Goal: Task Accomplishment & Management: Use online tool/utility

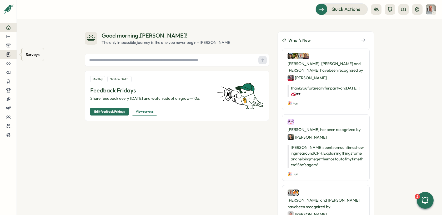
click at [9, 55] on icon at bounding box center [8, 54] width 5 height 5
click at [26, 45] on div "Suggestion Boxes" at bounding box center [41, 46] width 32 height 8
click at [13, 52] on button at bounding box center [8, 54] width 17 height 9
click at [38, 47] on div "Insights" at bounding box center [45, 45] width 39 height 6
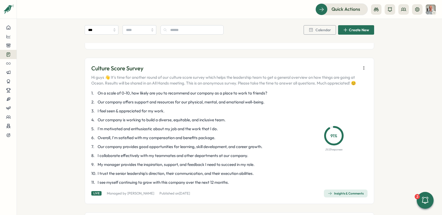
scroll to position [120, 0]
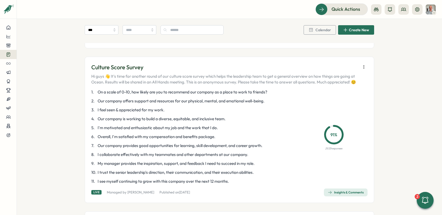
click at [361, 66] on icon "button" at bounding box center [363, 66] width 5 height 5
click at [361, 67] on icon "button" at bounding box center [363, 66] width 5 height 5
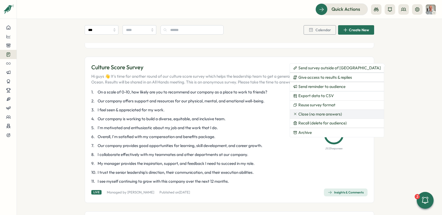
click at [306, 113] on span "Close (no more answers)" at bounding box center [320, 114] width 44 height 5
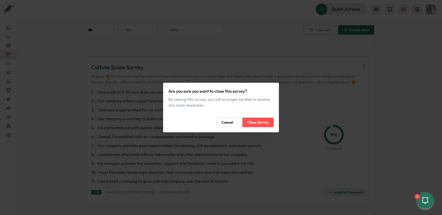
click at [269, 123] on button "Close Survey" at bounding box center [257, 122] width 31 height 9
